Goal: Task Accomplishment & Management: Manage account settings

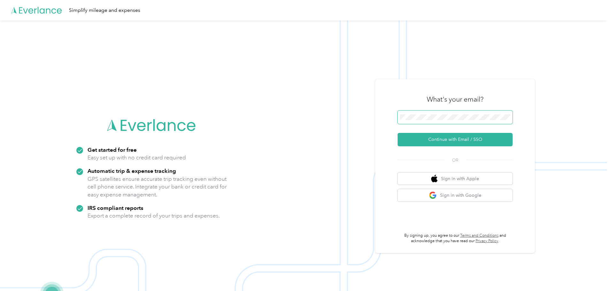
click at [441, 114] on span at bounding box center [454, 116] width 115 height 13
click at [453, 141] on button "Continue with Email / SSO" at bounding box center [454, 139] width 115 height 13
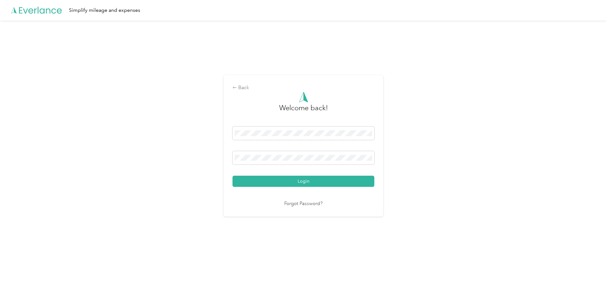
click at [308, 189] on div "Welcome back! Login Forgot Password?" at bounding box center [303, 150] width 142 height 116
click at [308, 184] on button "Login" at bounding box center [303, 181] width 142 height 11
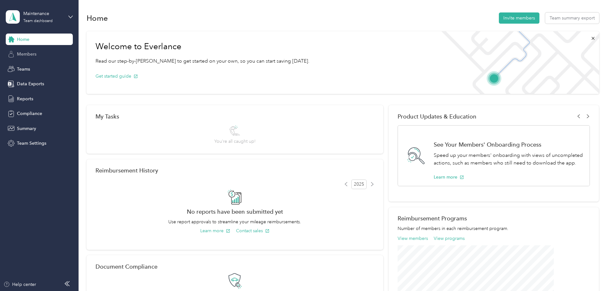
click at [33, 56] on span "Members" at bounding box center [26, 54] width 19 height 7
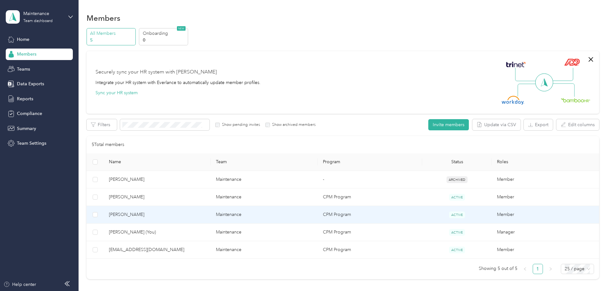
click at [181, 215] on span "[PERSON_NAME]" at bounding box center [157, 214] width 97 height 7
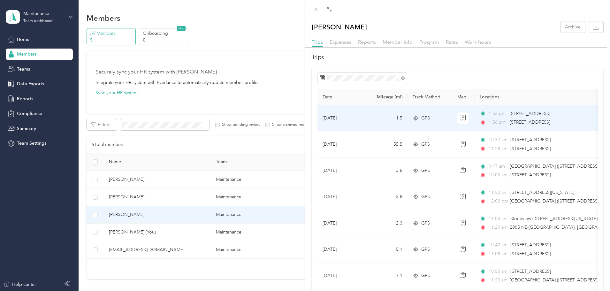
click at [531, 117] on span "[STREET_ADDRESS]" at bounding box center [529, 113] width 41 height 7
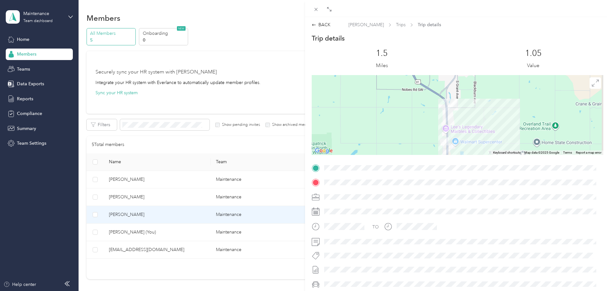
drag, startPoint x: 481, startPoint y: 110, endPoint x: 474, endPoint y: 120, distance: 12.2
click at [474, 120] on div at bounding box center [457, 115] width 291 height 80
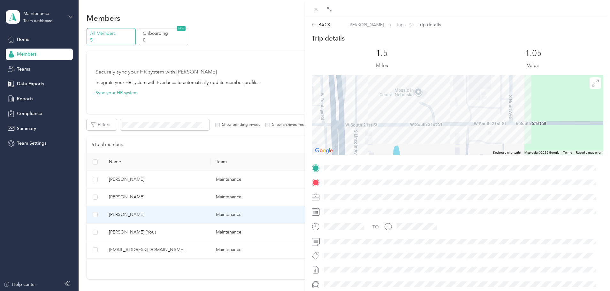
drag, startPoint x: 440, startPoint y: 136, endPoint x: 451, endPoint y: 92, distance: 45.2
click at [451, 92] on div at bounding box center [457, 115] width 291 height 80
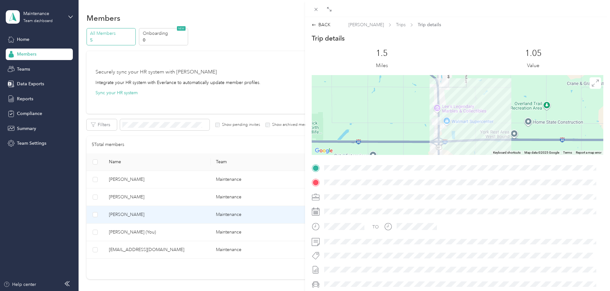
drag, startPoint x: 444, startPoint y: 119, endPoint x: 449, endPoint y: 97, distance: 22.8
click at [449, 97] on div at bounding box center [457, 115] width 291 height 80
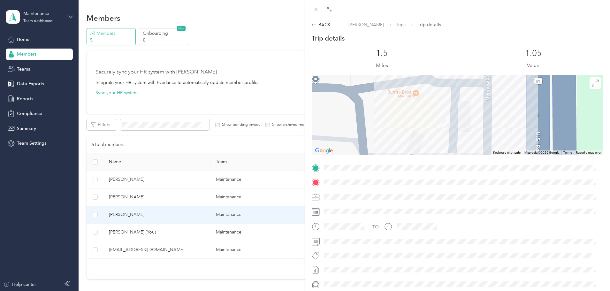
drag, startPoint x: 476, startPoint y: 100, endPoint x: 426, endPoint y: 133, distance: 60.1
click at [426, 133] on div at bounding box center [457, 115] width 291 height 80
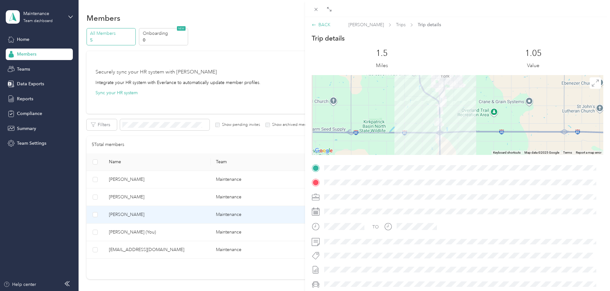
click at [323, 25] on div "BACK" at bounding box center [321, 24] width 19 height 7
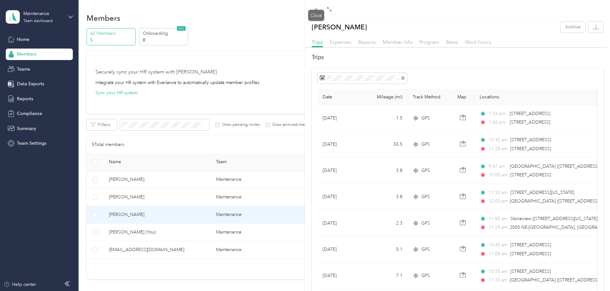
click at [318, 11] on icon at bounding box center [315, 9] width 5 height 5
